Goal: Information Seeking & Learning: Learn about a topic

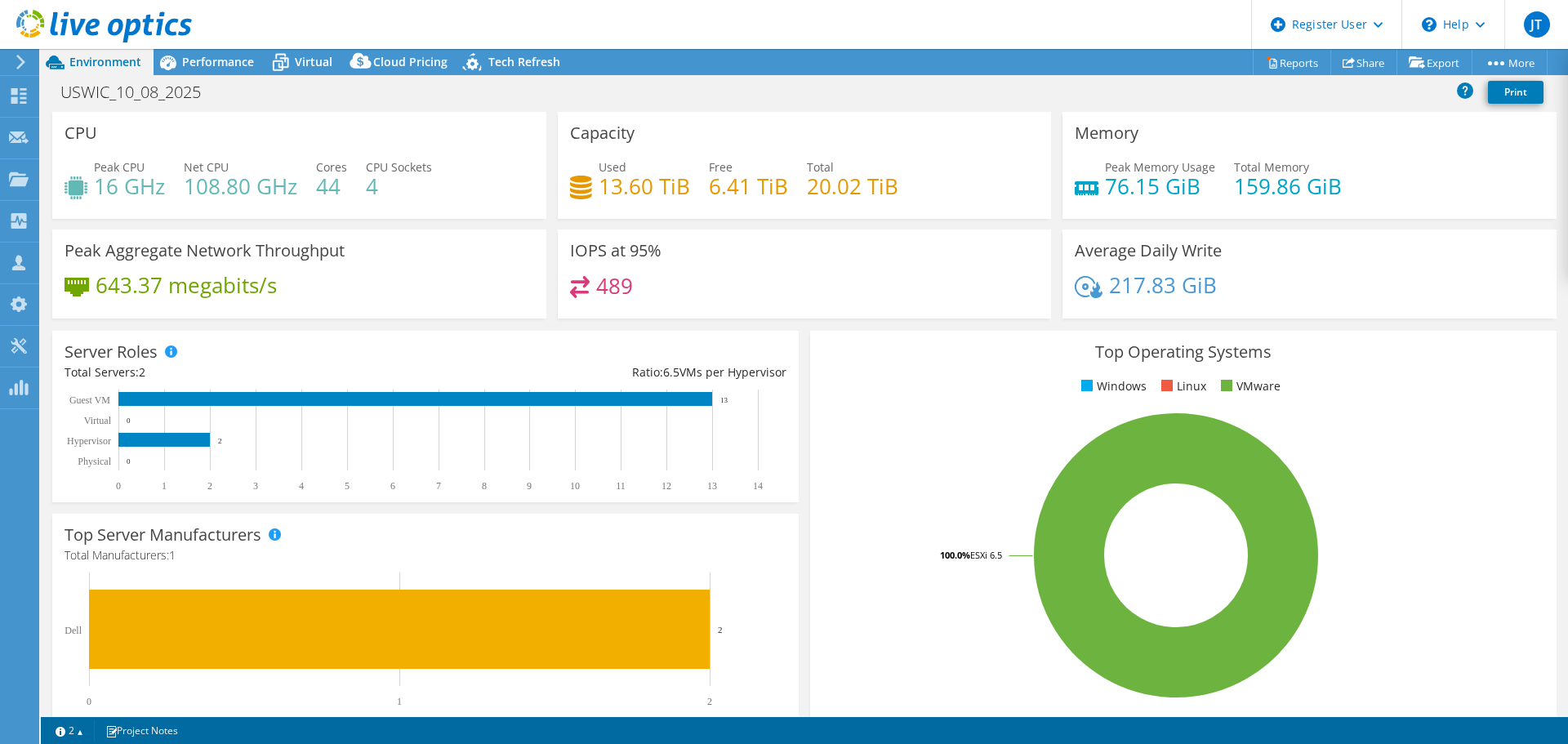
select select "USD"
click at [229, 65] on span "Performance" at bounding box center [218, 61] width 71 height 15
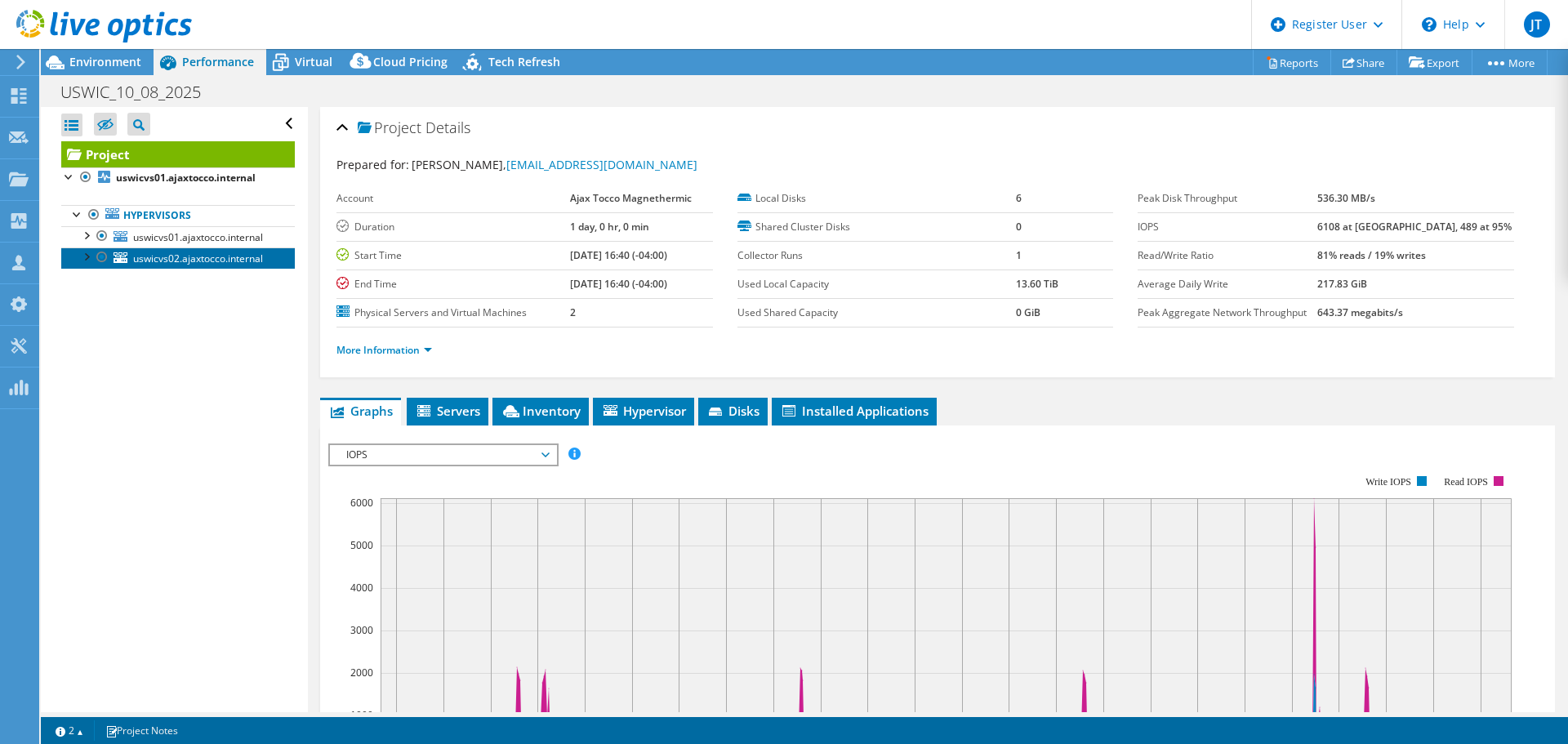
click at [244, 256] on span "uswicvs02.ajaxtocco.internal" at bounding box center [197, 258] width 130 height 14
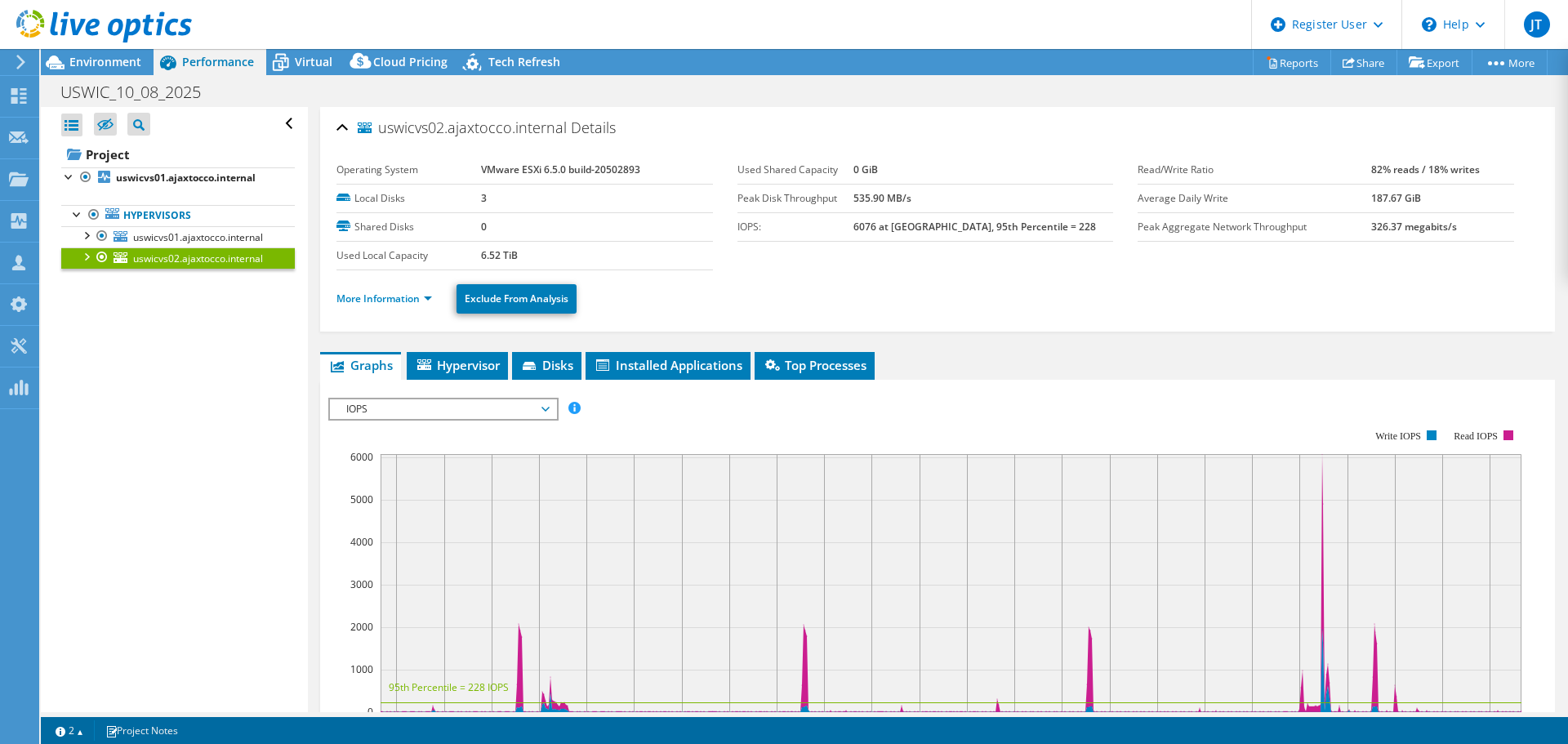
click at [384, 410] on span "IOPS" at bounding box center [442, 408] width 210 height 20
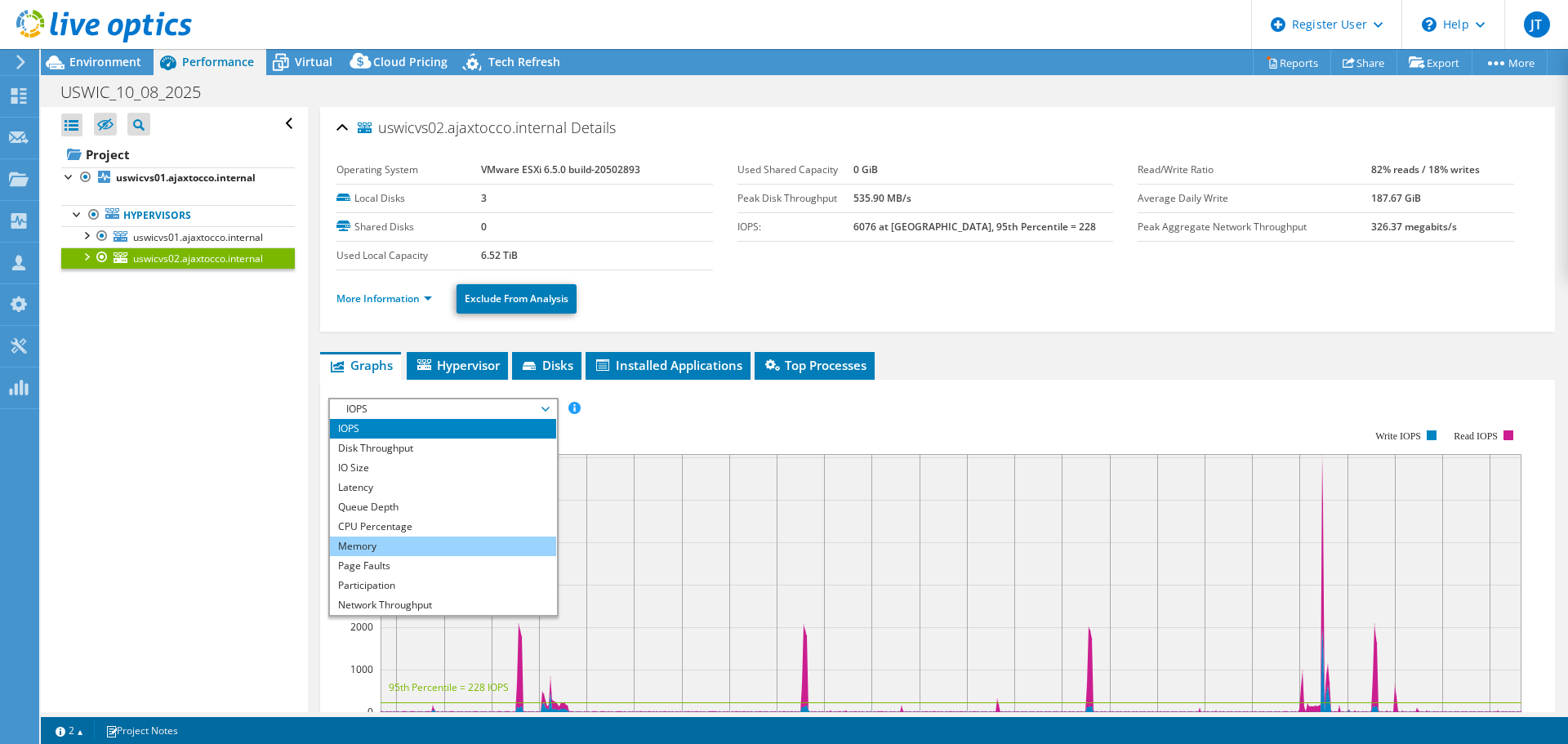
click at [423, 554] on li "Memory" at bounding box center [443, 546] width 226 height 20
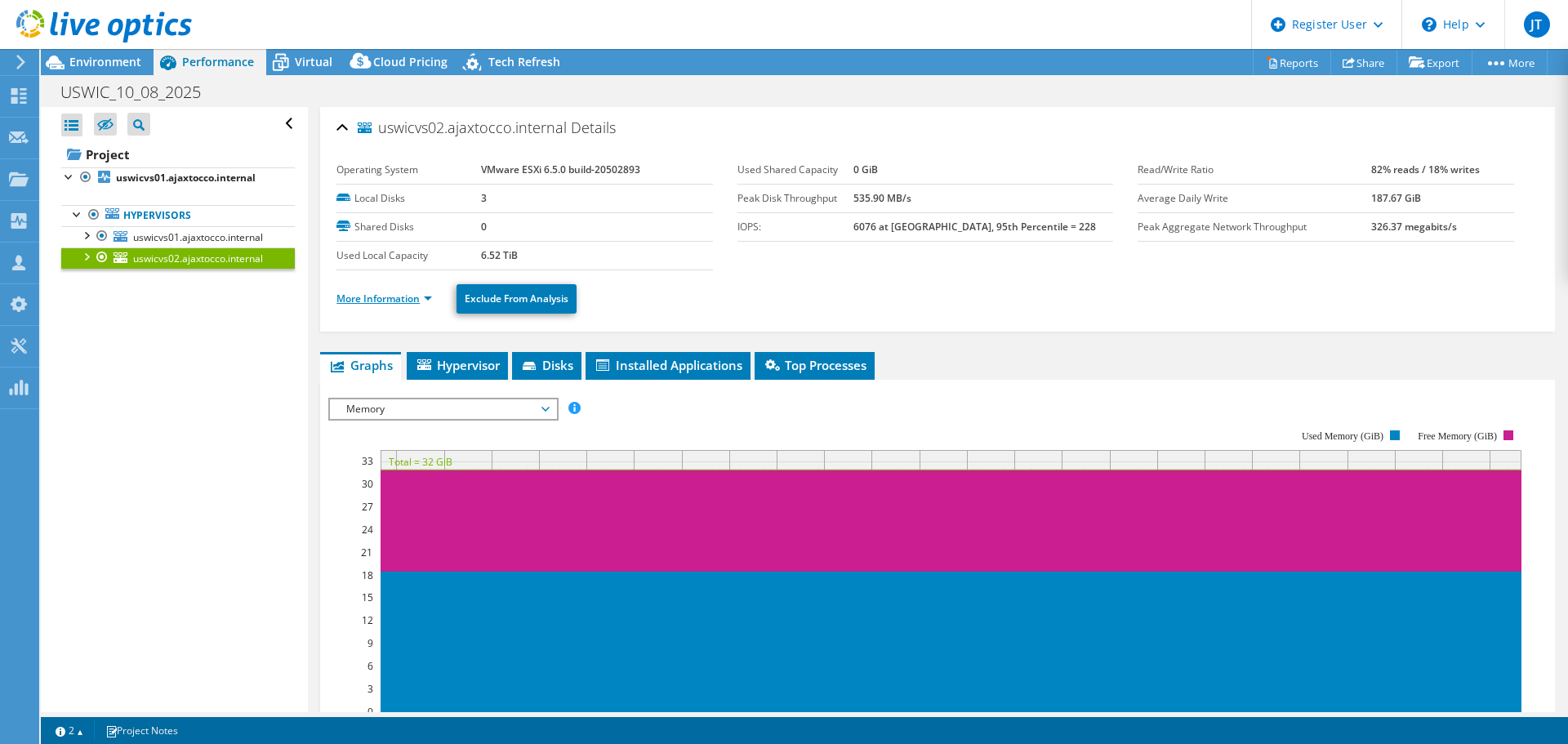
click at [409, 293] on link "More Information" at bounding box center [384, 298] width 95 height 14
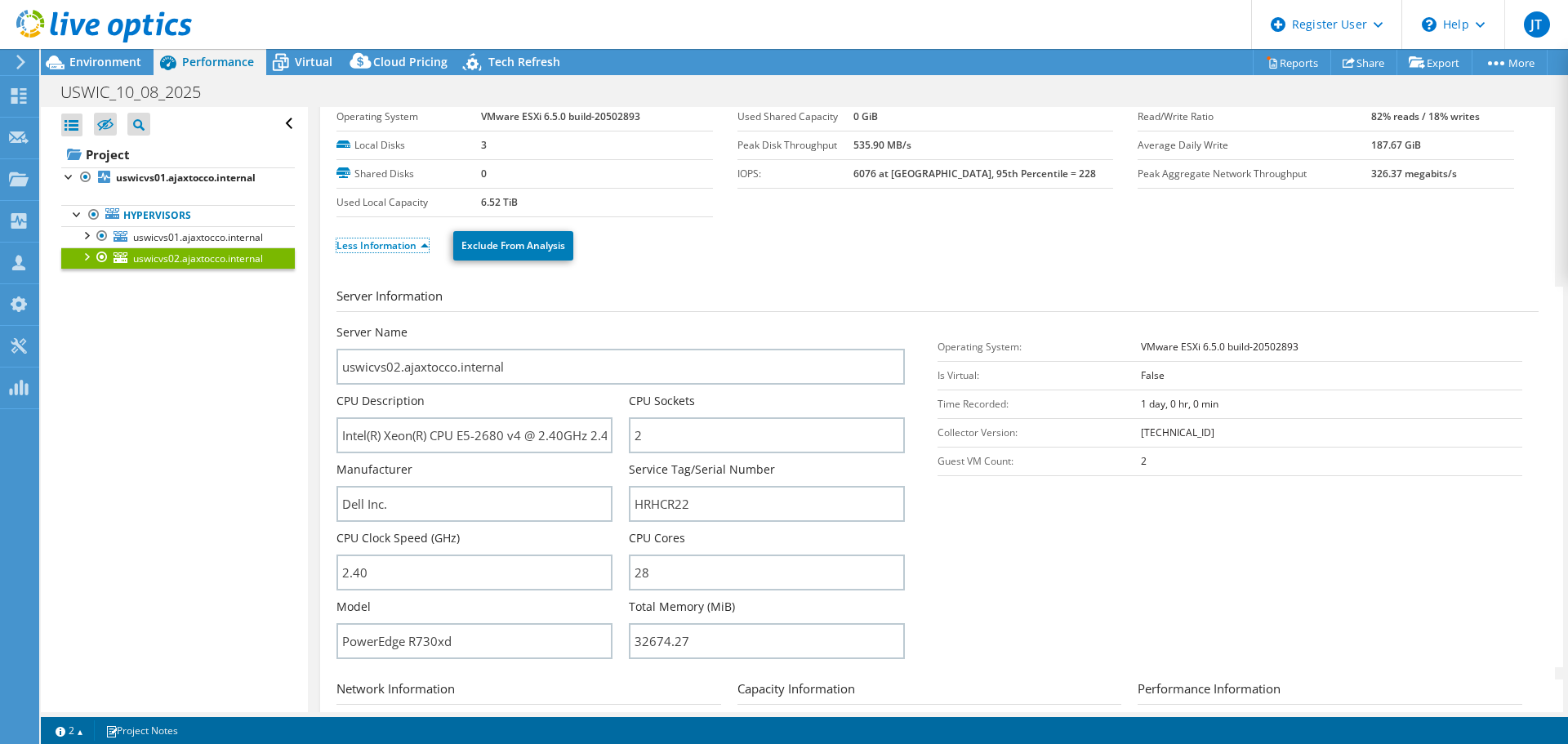
scroll to position [82, 0]
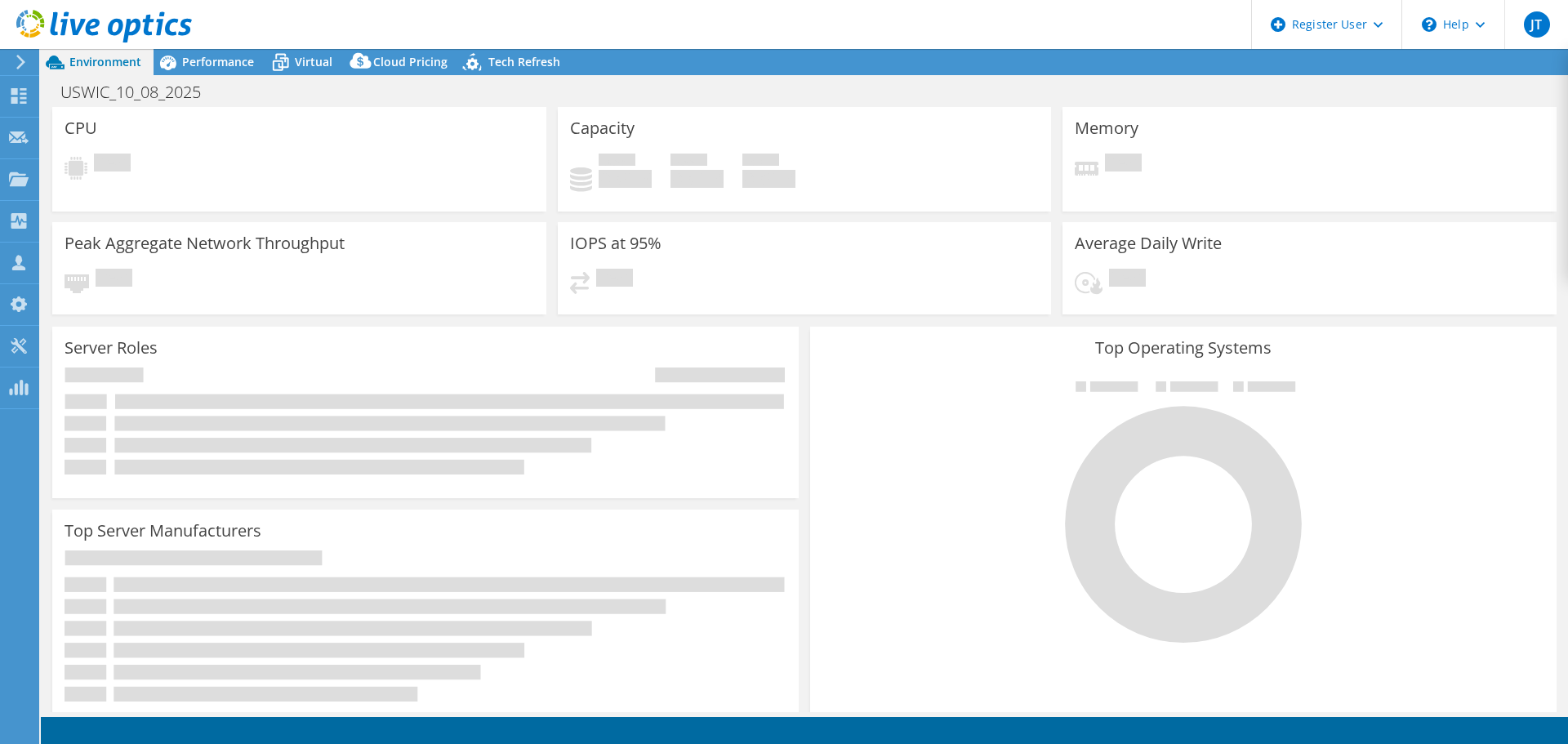
select select "USD"
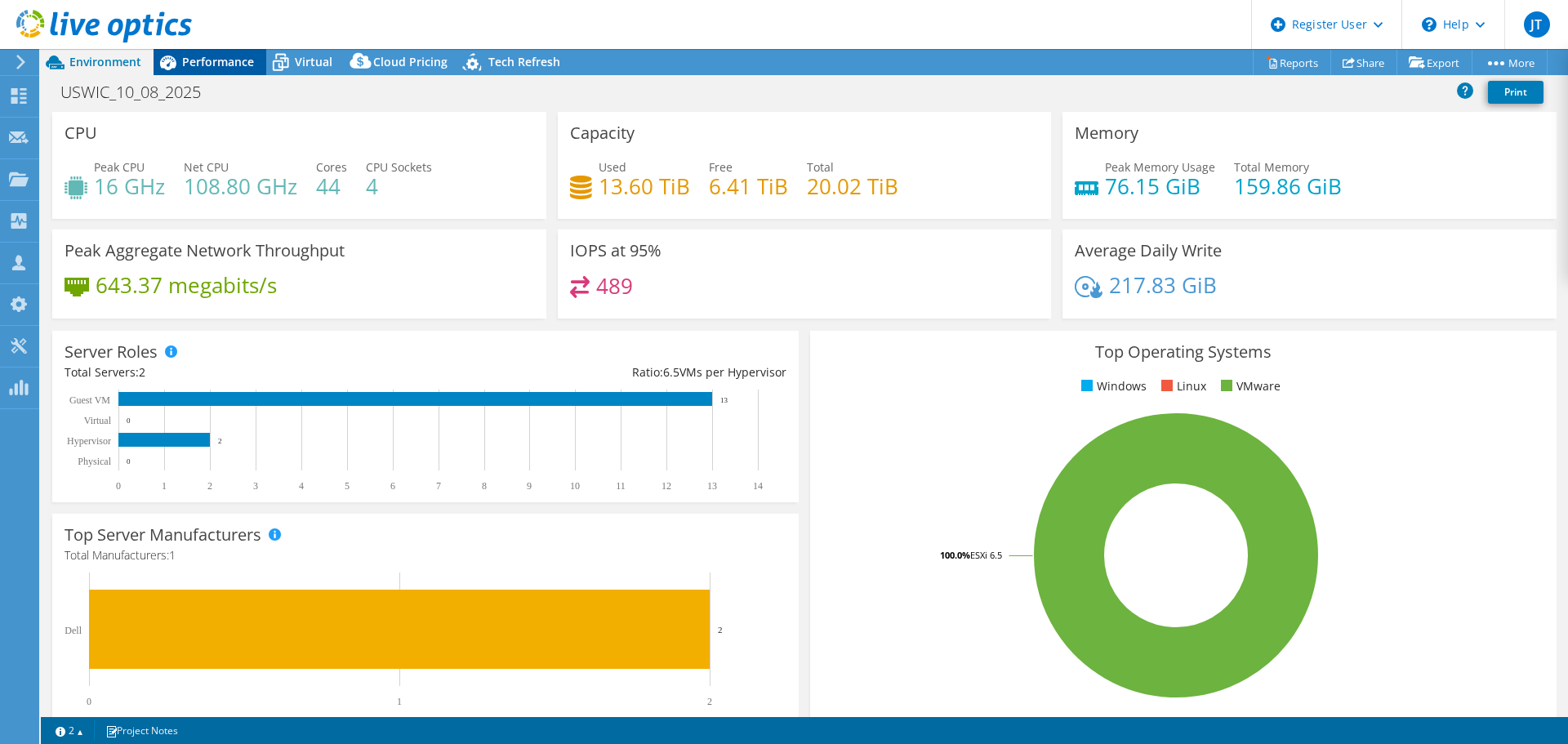
click at [227, 63] on span "Performance" at bounding box center [218, 61] width 71 height 15
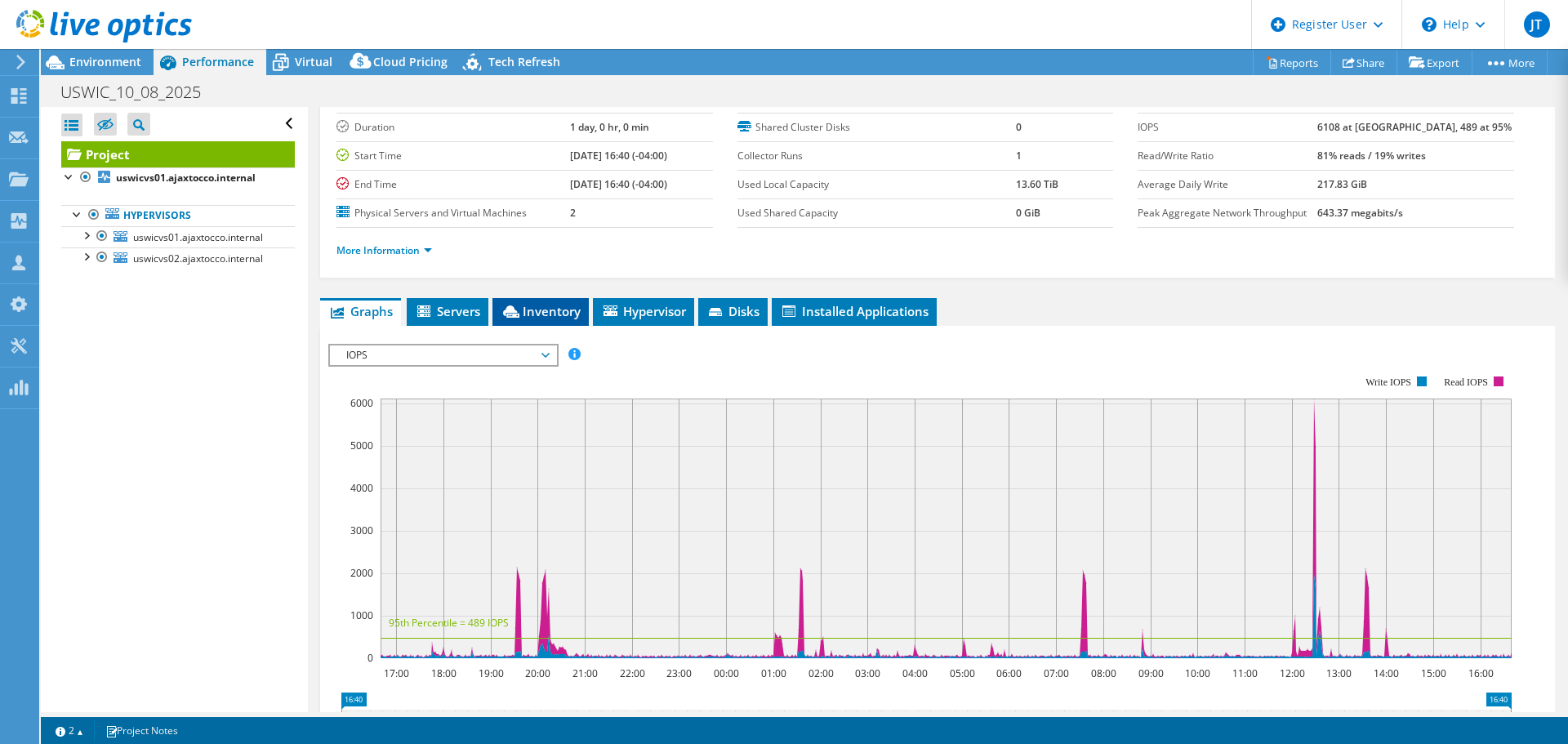
scroll to position [75, 0]
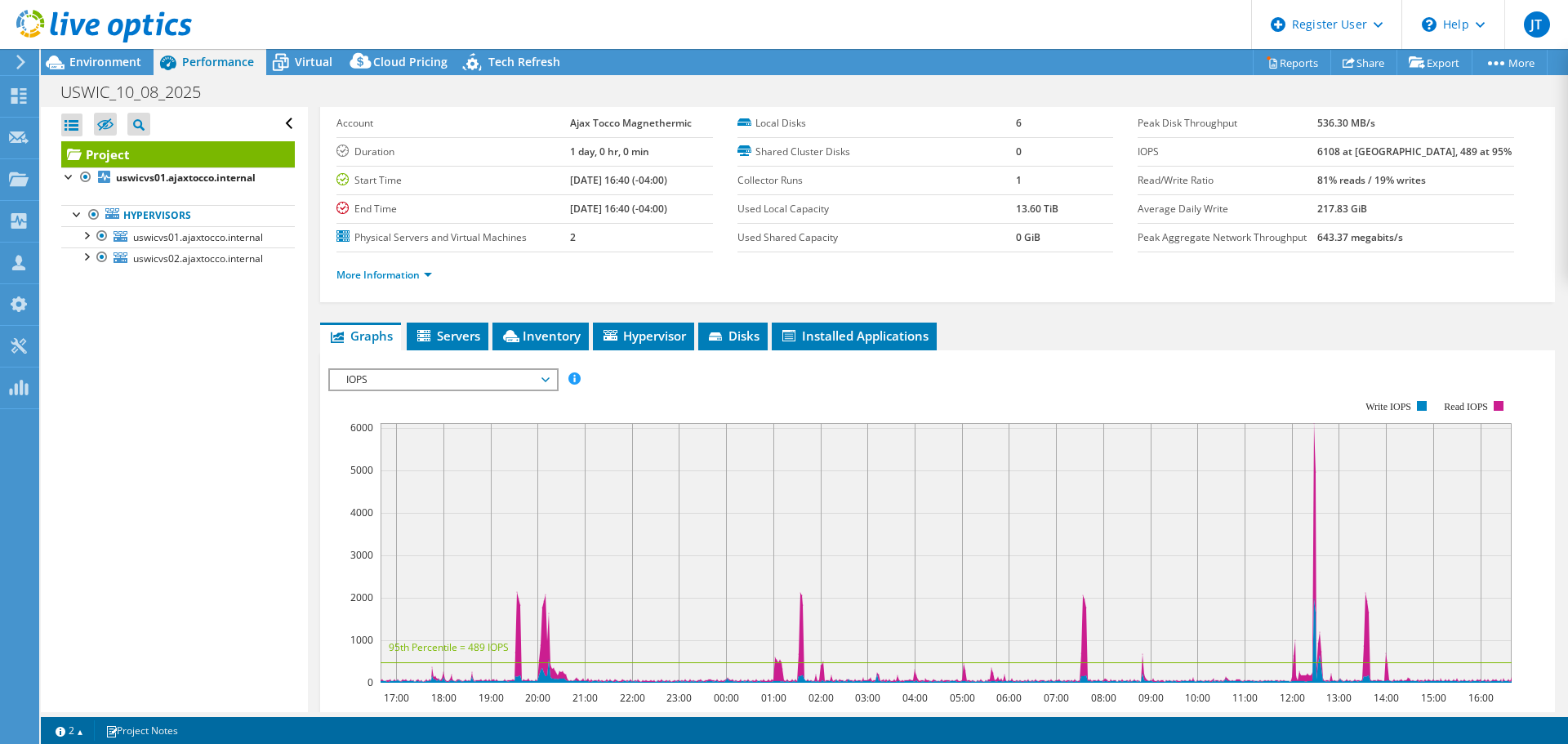
click at [540, 377] on span "IOPS" at bounding box center [442, 379] width 210 height 20
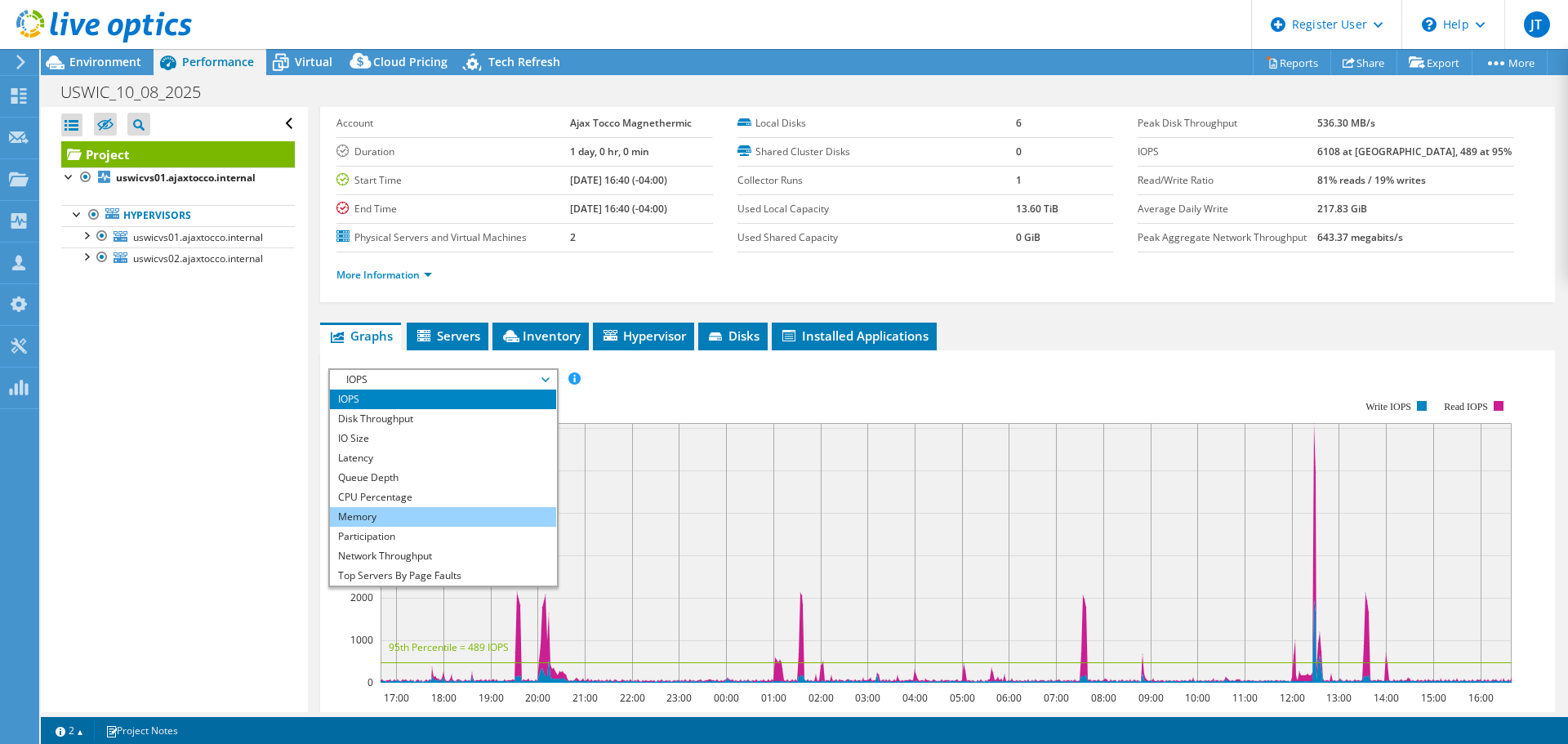
click at [433, 511] on li "Memory" at bounding box center [443, 516] width 226 height 20
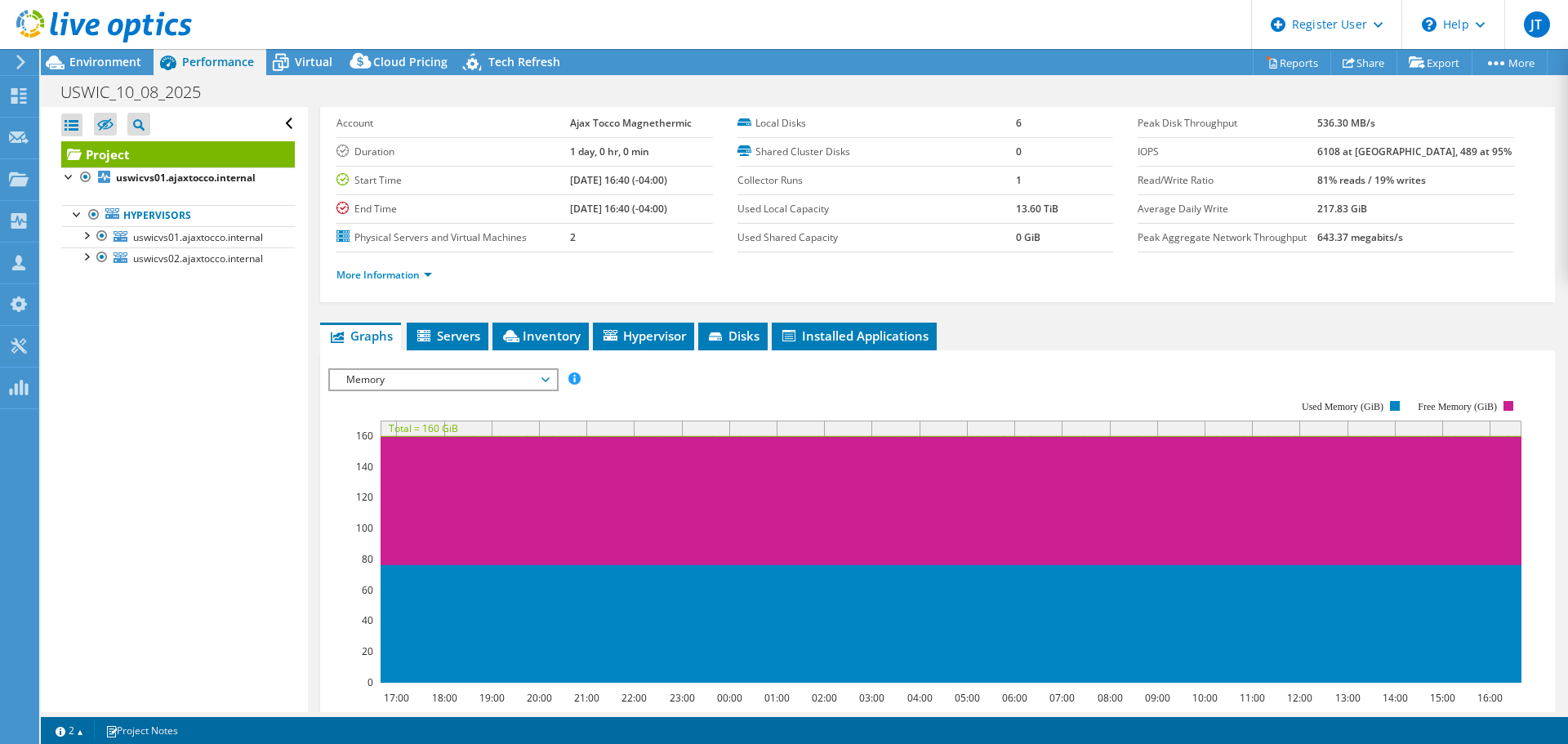
click at [227, 478] on div "Open All Close All Hide Excluded Nodes Project Tree Filter" at bounding box center [174, 409] width 266 height 605
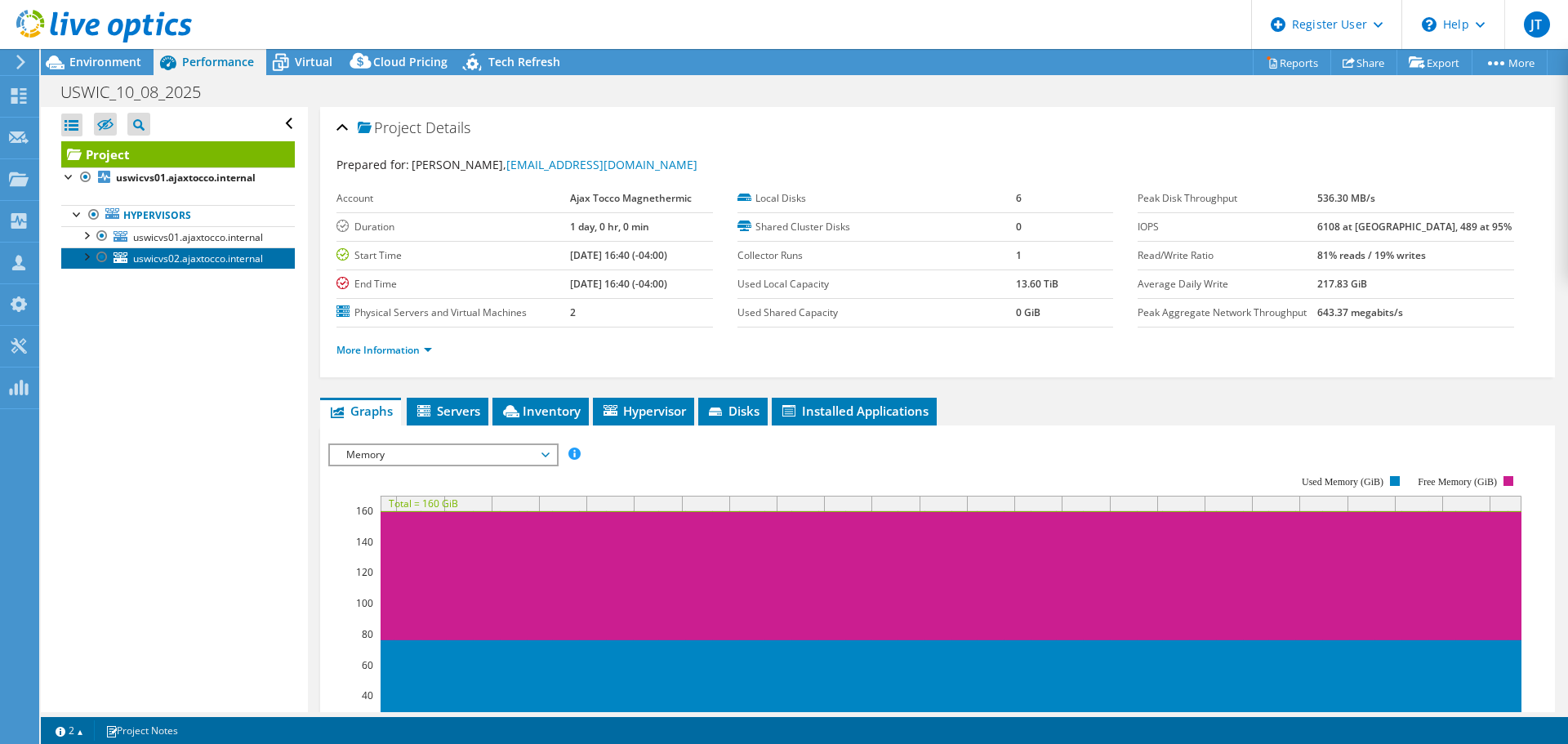
click at [210, 258] on span "uswicvs02.ajaxtocco.internal" at bounding box center [197, 258] width 130 height 14
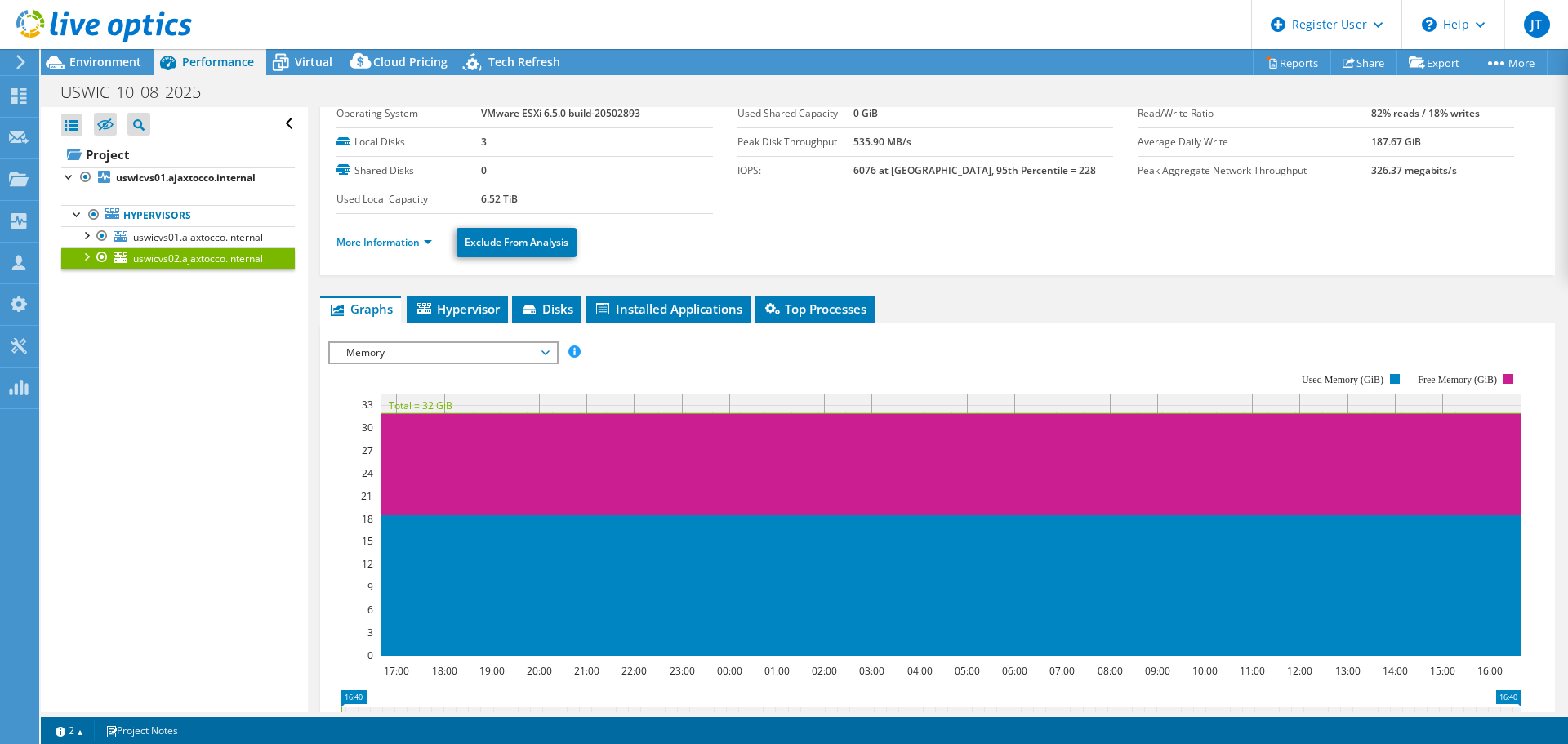
scroll to position [82, 0]
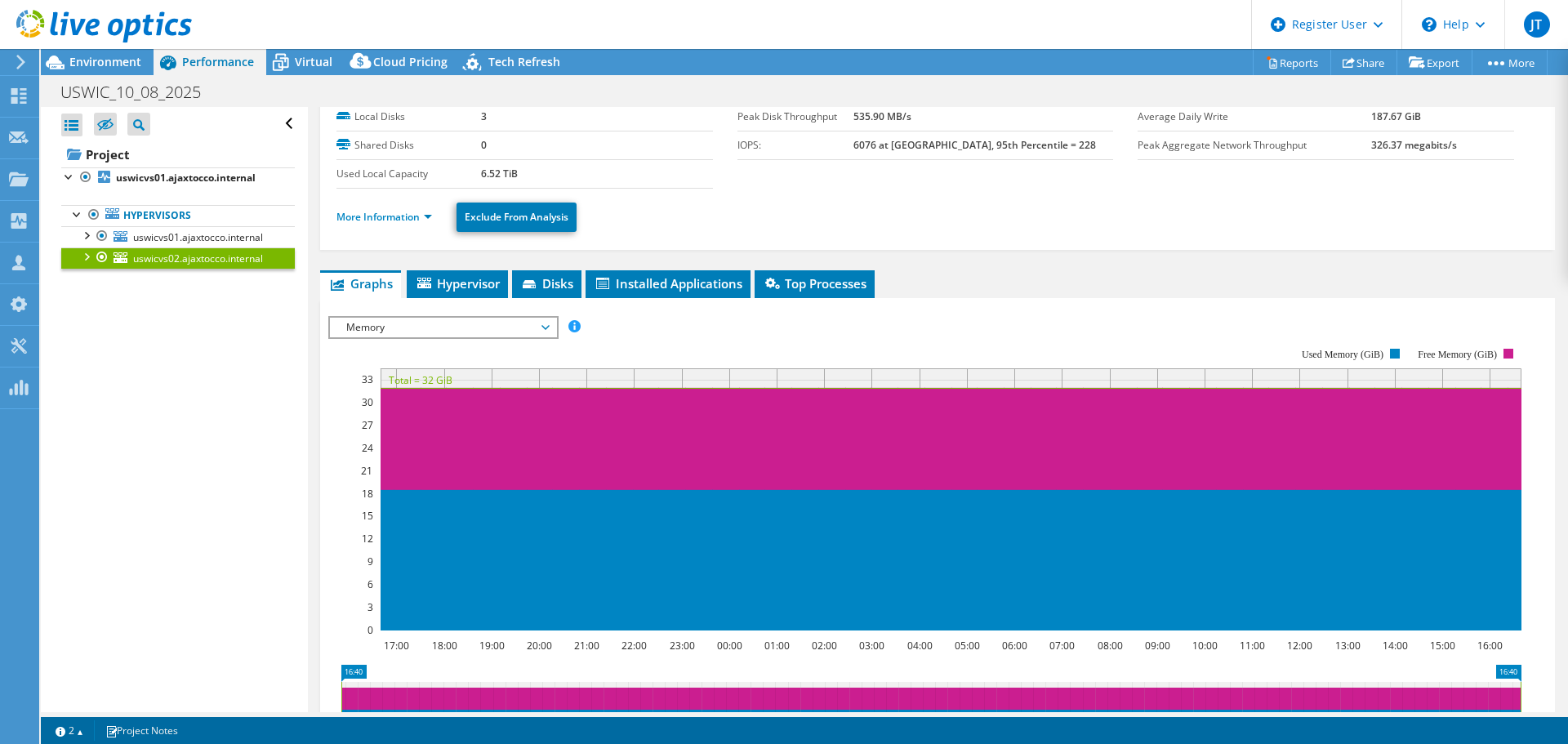
click at [490, 328] on span "Memory" at bounding box center [442, 327] width 210 height 20
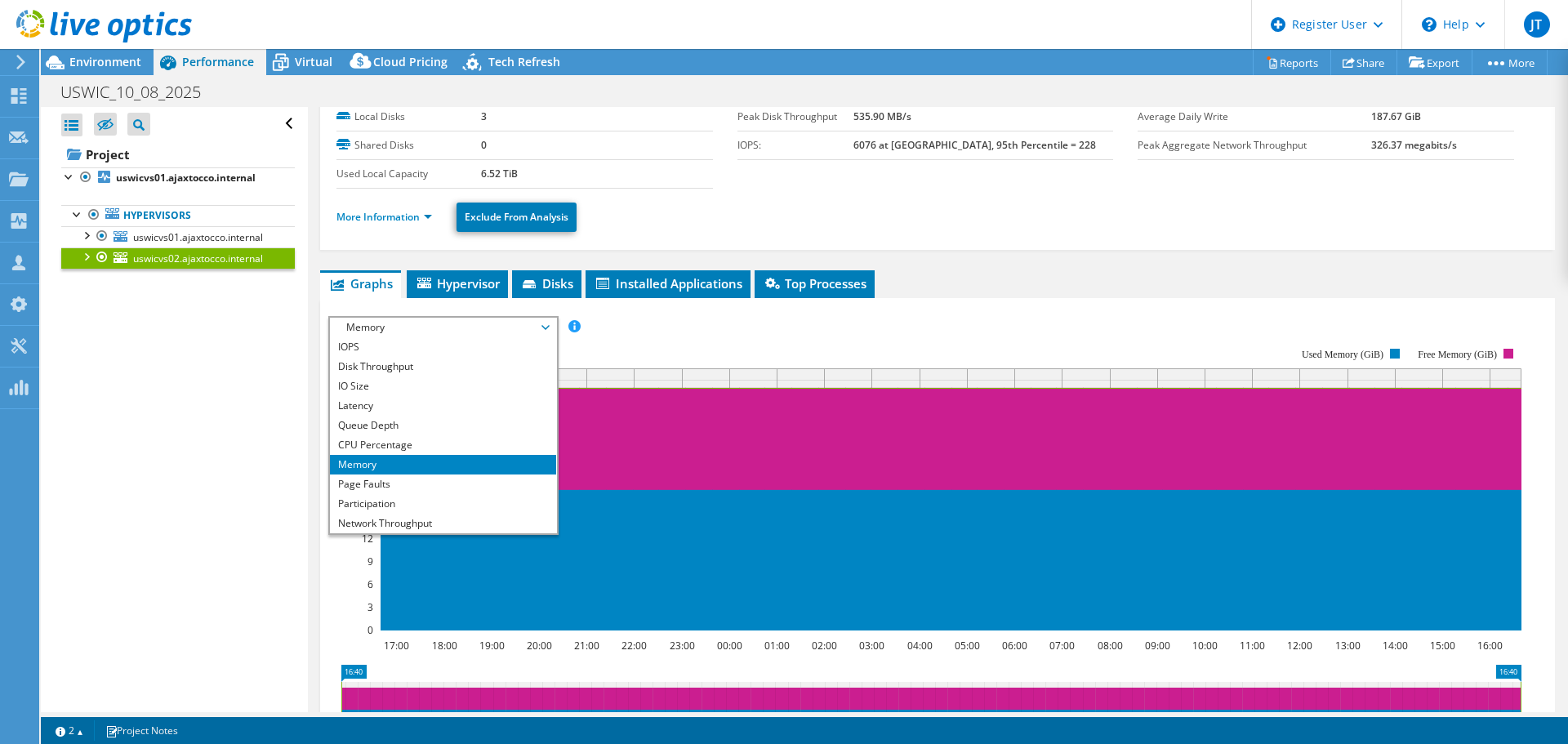
click at [214, 518] on div "Open All Close All Hide Excluded Nodes Project Tree Filter" at bounding box center [174, 409] width 266 height 605
